Goal: Navigation & Orientation: Find specific page/section

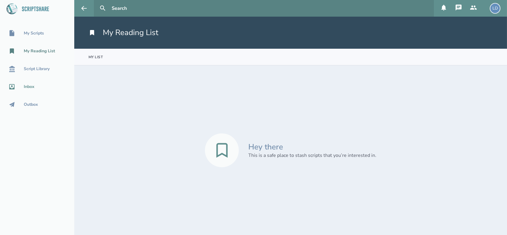
click at [32, 85] on div "Inbox" at bounding box center [29, 86] width 11 height 5
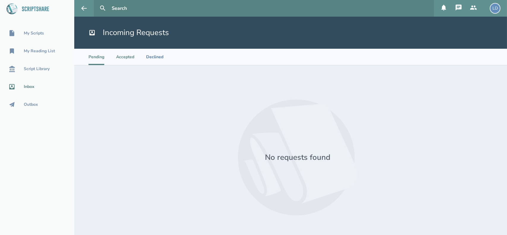
click at [118, 57] on li "Accepted" at bounding box center [125, 57] width 18 height 16
click at [157, 58] on li "Declined" at bounding box center [154, 57] width 17 height 16
click at [36, 104] on div "Outbox" at bounding box center [31, 104] width 14 height 5
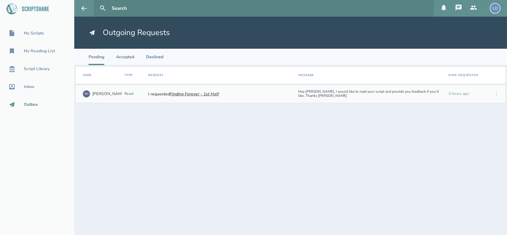
click at [121, 57] on li "Accepted" at bounding box center [125, 57] width 18 height 16
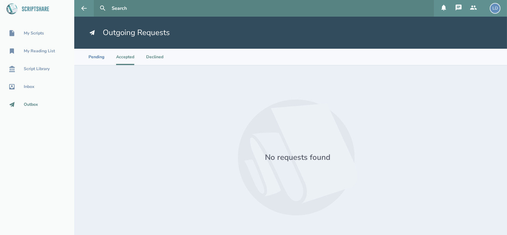
click at [155, 57] on li "Declined" at bounding box center [154, 57] width 17 height 16
click at [99, 58] on li "Pending" at bounding box center [97, 57] width 16 height 16
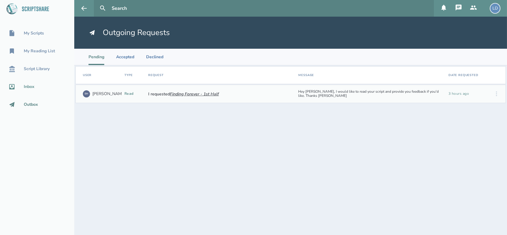
click at [40, 87] on div "Inbox" at bounding box center [37, 86] width 74 height 7
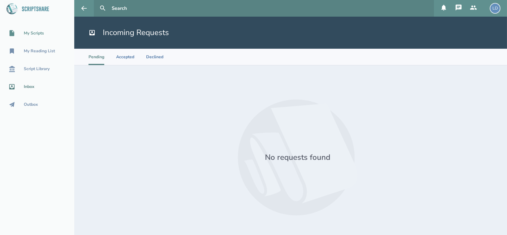
click at [43, 32] on div "My Scripts" at bounding box center [34, 33] width 20 height 5
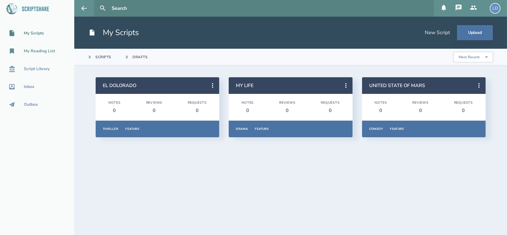
click at [32, 51] on div "My Reading List" at bounding box center [39, 51] width 31 height 5
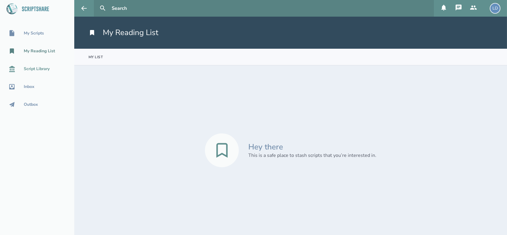
click at [25, 71] on div "Script Library" at bounding box center [37, 69] width 26 height 5
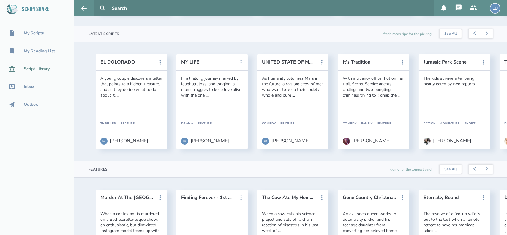
scroll to position [159, 0]
click at [486, 35] on icon at bounding box center [487, 33] width 2 height 4
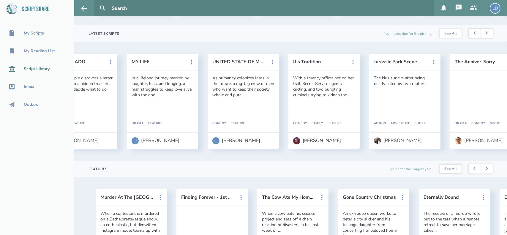
scroll to position [0, 81]
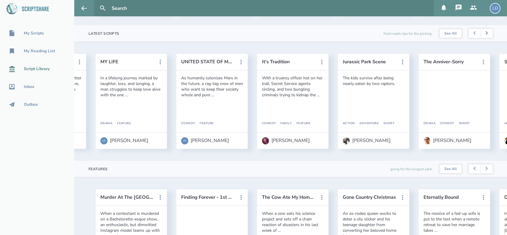
click at [486, 35] on icon at bounding box center [487, 33] width 2 height 4
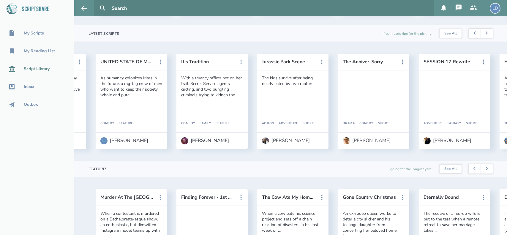
click at [486, 35] on icon at bounding box center [487, 33] width 2 height 4
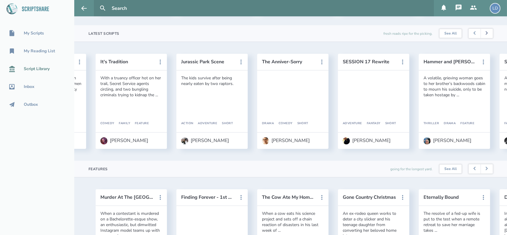
click at [486, 35] on icon at bounding box center [487, 33] width 2 height 4
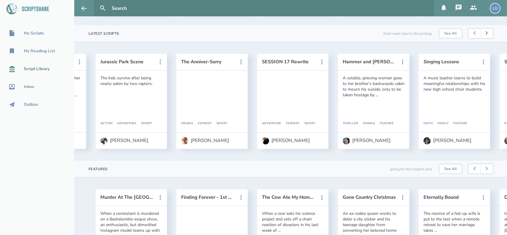
click at [486, 35] on icon at bounding box center [487, 33] width 2 height 4
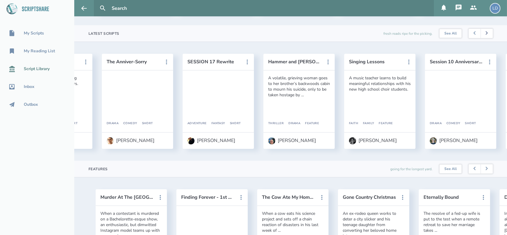
scroll to position [0, 404]
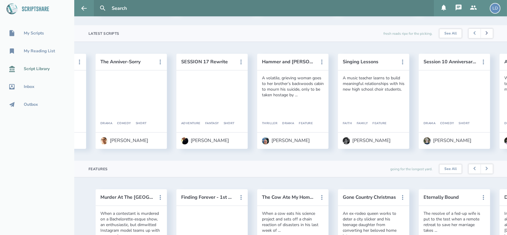
click at [486, 35] on icon at bounding box center [487, 33] width 2 height 4
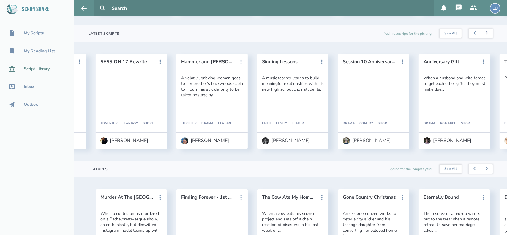
click at [486, 35] on icon at bounding box center [487, 33] width 2 height 4
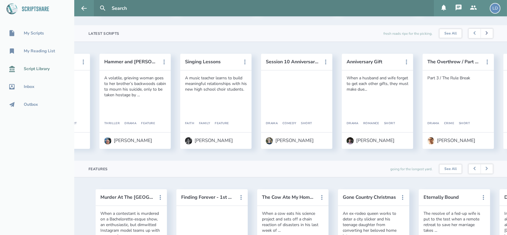
scroll to position [0, 566]
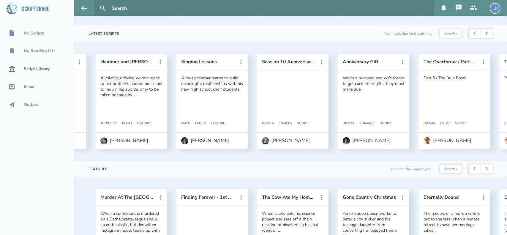
click at [486, 35] on icon at bounding box center [487, 33] width 2 height 4
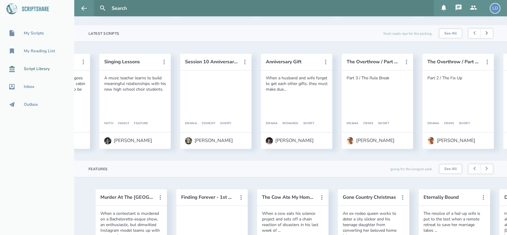
scroll to position [0, 647]
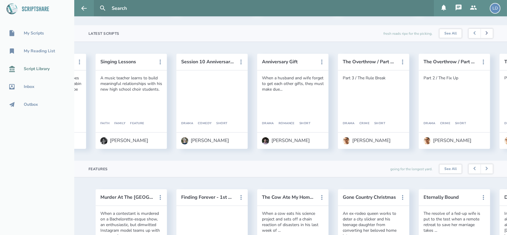
click at [486, 35] on icon at bounding box center [487, 33] width 2 height 4
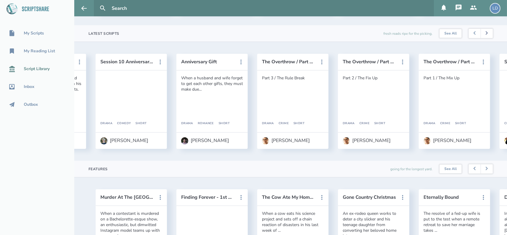
click at [486, 35] on icon at bounding box center [487, 33] width 2 height 4
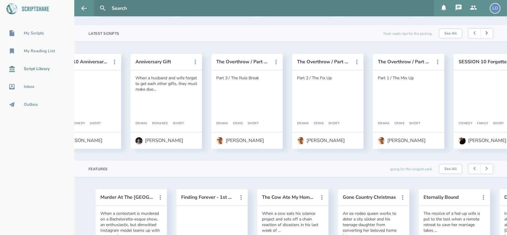
scroll to position [0, 808]
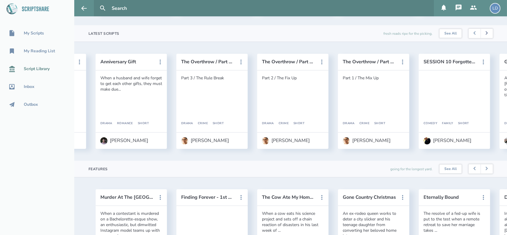
click at [486, 35] on icon at bounding box center [487, 33] width 2 height 4
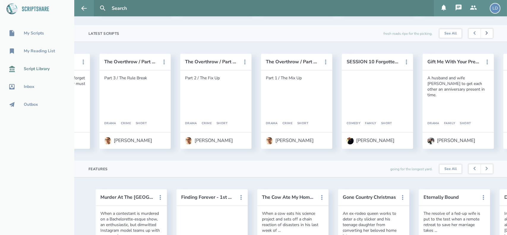
scroll to position [0, 889]
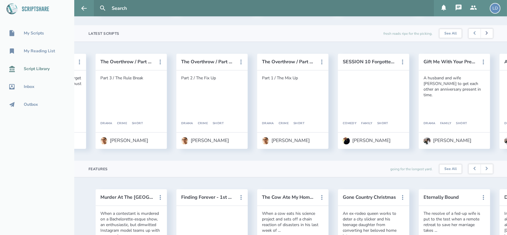
click at [486, 35] on icon at bounding box center [487, 33] width 2 height 4
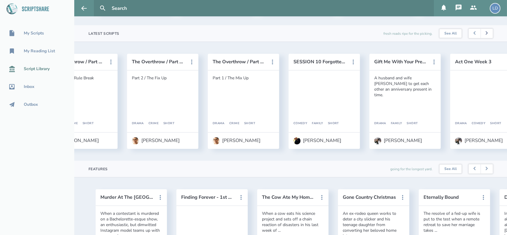
scroll to position [0, 970]
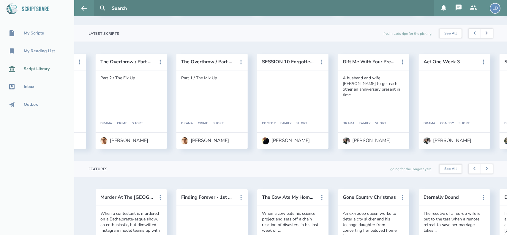
click at [486, 35] on icon at bounding box center [487, 33] width 2 height 4
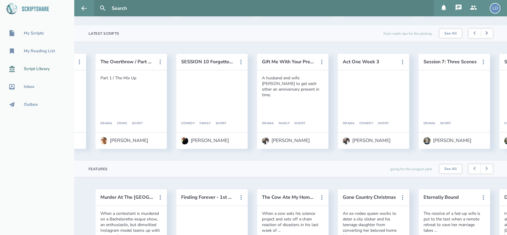
click at [486, 35] on icon at bounding box center [487, 33] width 2 height 4
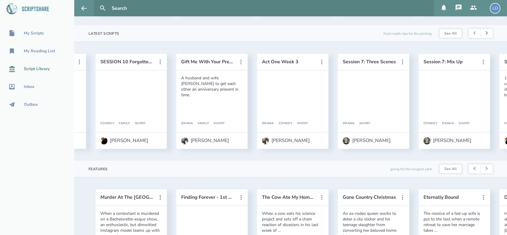
click at [486, 35] on icon at bounding box center [487, 33] width 2 height 4
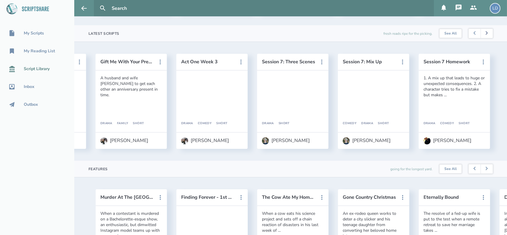
click at [486, 35] on icon at bounding box center [487, 33] width 2 height 4
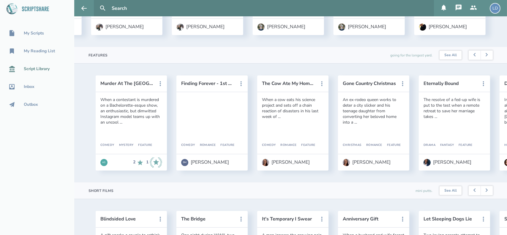
scroll to position [271, 0]
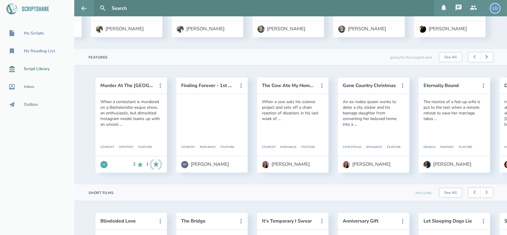
click at [481, 62] on button at bounding box center [487, 58] width 12 height 10
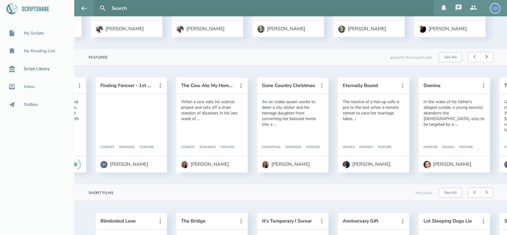
click at [481, 62] on button at bounding box center [487, 58] width 12 height 10
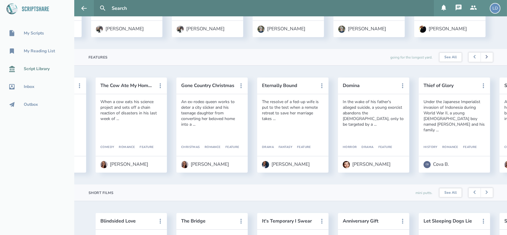
click at [481, 62] on button at bounding box center [487, 58] width 12 height 10
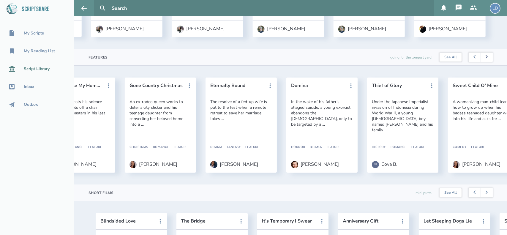
scroll to position [0, 243]
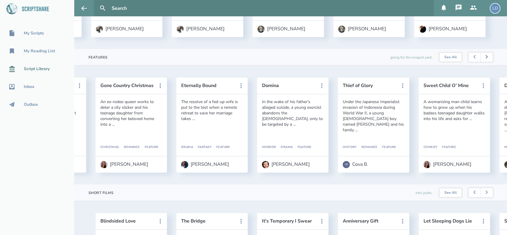
click at [481, 62] on button at bounding box center [487, 58] width 12 height 10
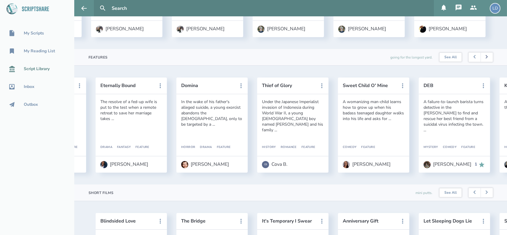
click at [481, 62] on button at bounding box center [487, 58] width 12 height 10
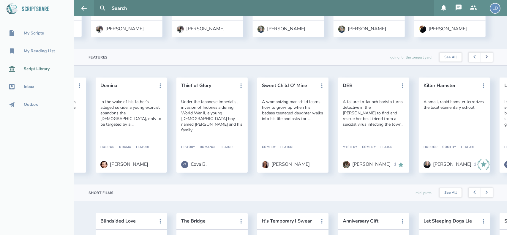
click at [481, 62] on button at bounding box center [487, 58] width 12 height 10
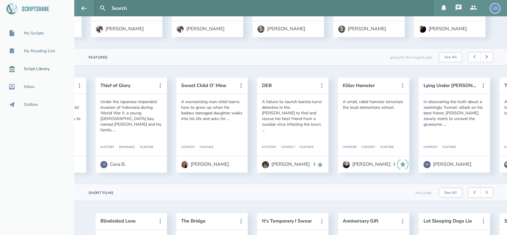
click at [481, 62] on button at bounding box center [487, 58] width 12 height 10
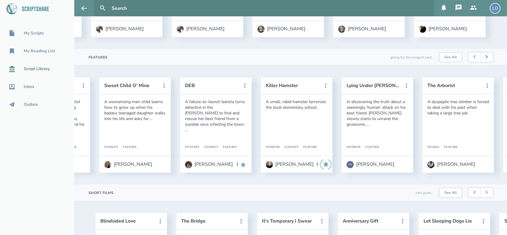
scroll to position [0, 566]
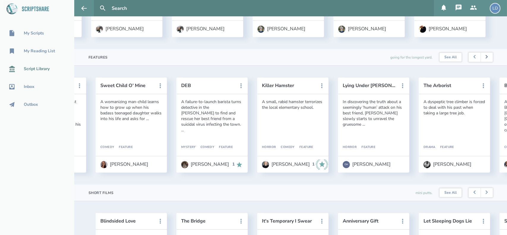
click at [481, 62] on button at bounding box center [487, 58] width 12 height 10
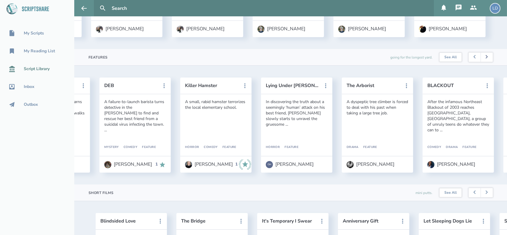
scroll to position [0, 647]
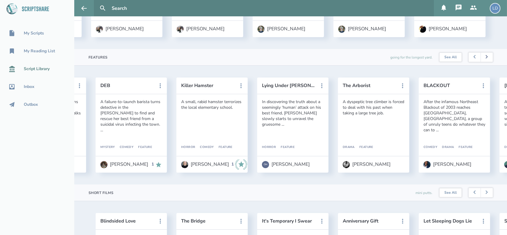
click at [481, 62] on button at bounding box center [487, 58] width 12 height 10
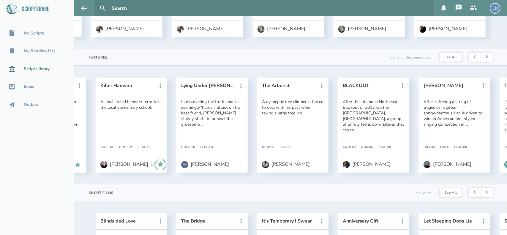
click at [481, 62] on button at bounding box center [487, 58] width 12 height 10
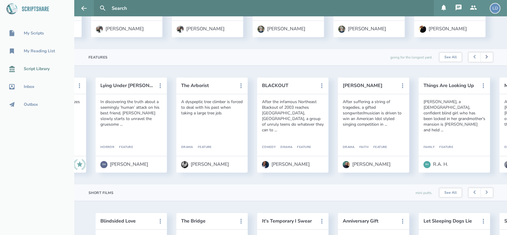
click at [481, 62] on button at bounding box center [487, 58] width 12 height 10
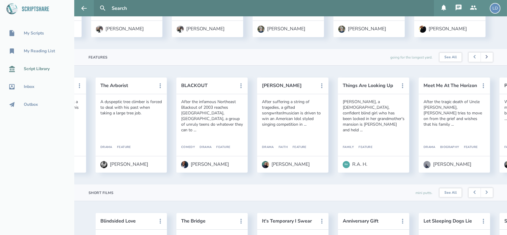
click at [481, 62] on button at bounding box center [487, 58] width 12 height 10
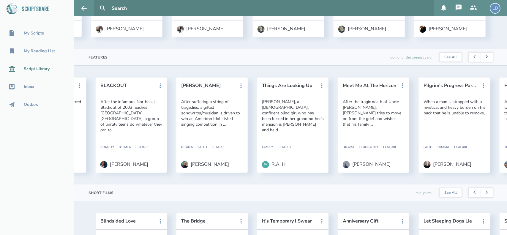
click at [481, 62] on button at bounding box center [487, 58] width 12 height 10
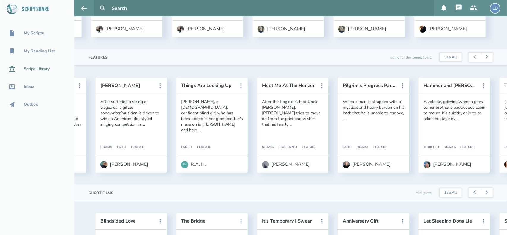
click at [481, 62] on button at bounding box center [487, 58] width 12 height 10
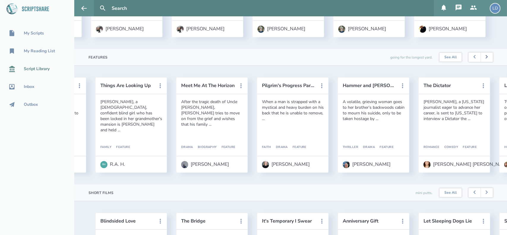
click at [481, 62] on button at bounding box center [487, 58] width 12 height 10
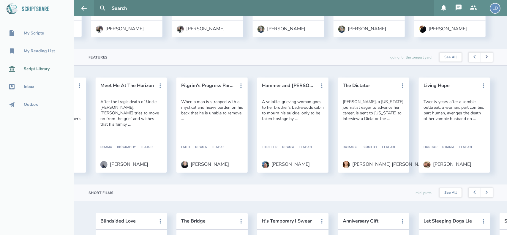
click at [481, 62] on button at bounding box center [487, 58] width 12 height 10
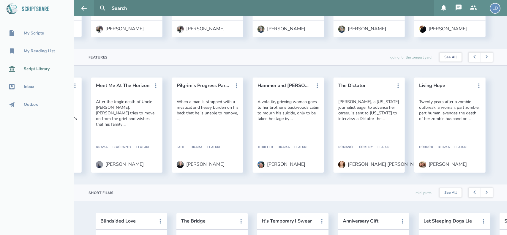
click at [443, 62] on link "See All" at bounding box center [451, 57] width 22 height 9
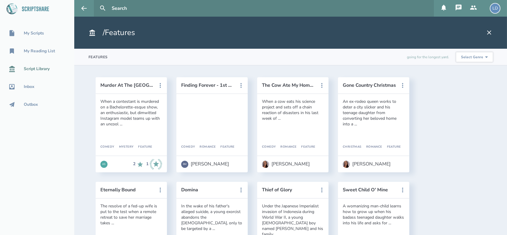
click at [466, 59] on select "Select Genre Action Adventure Animation Biography Christmas Comedy Crime Drama …" at bounding box center [475, 57] width 37 height 10
select select "5"
click at [457, 52] on select "Select Genre Action Adventure Animation Biography Christmas Comedy Crime Drama …" at bounding box center [475, 57] width 37 height 10
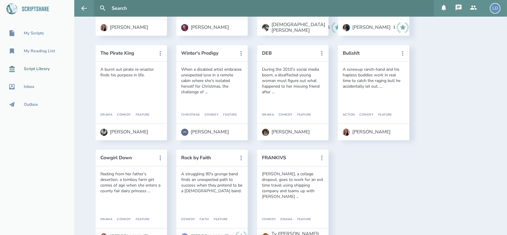
scroll to position [367, 0]
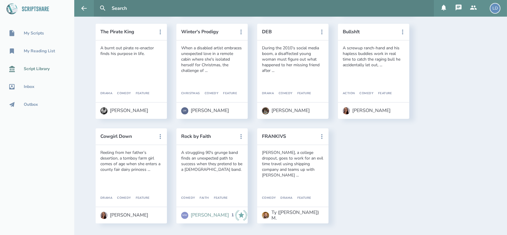
click at [199, 215] on div "[PERSON_NAME]" at bounding box center [210, 215] width 38 height 5
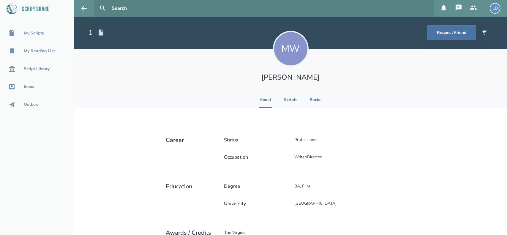
click at [287, 96] on li "Scripts" at bounding box center [290, 100] width 13 height 16
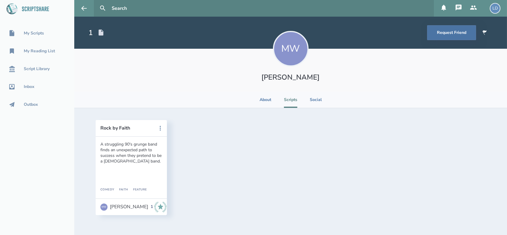
click at [154, 207] on icon at bounding box center [160, 207] width 12 height 11
